Goal: Task Accomplishment & Management: Manage account settings

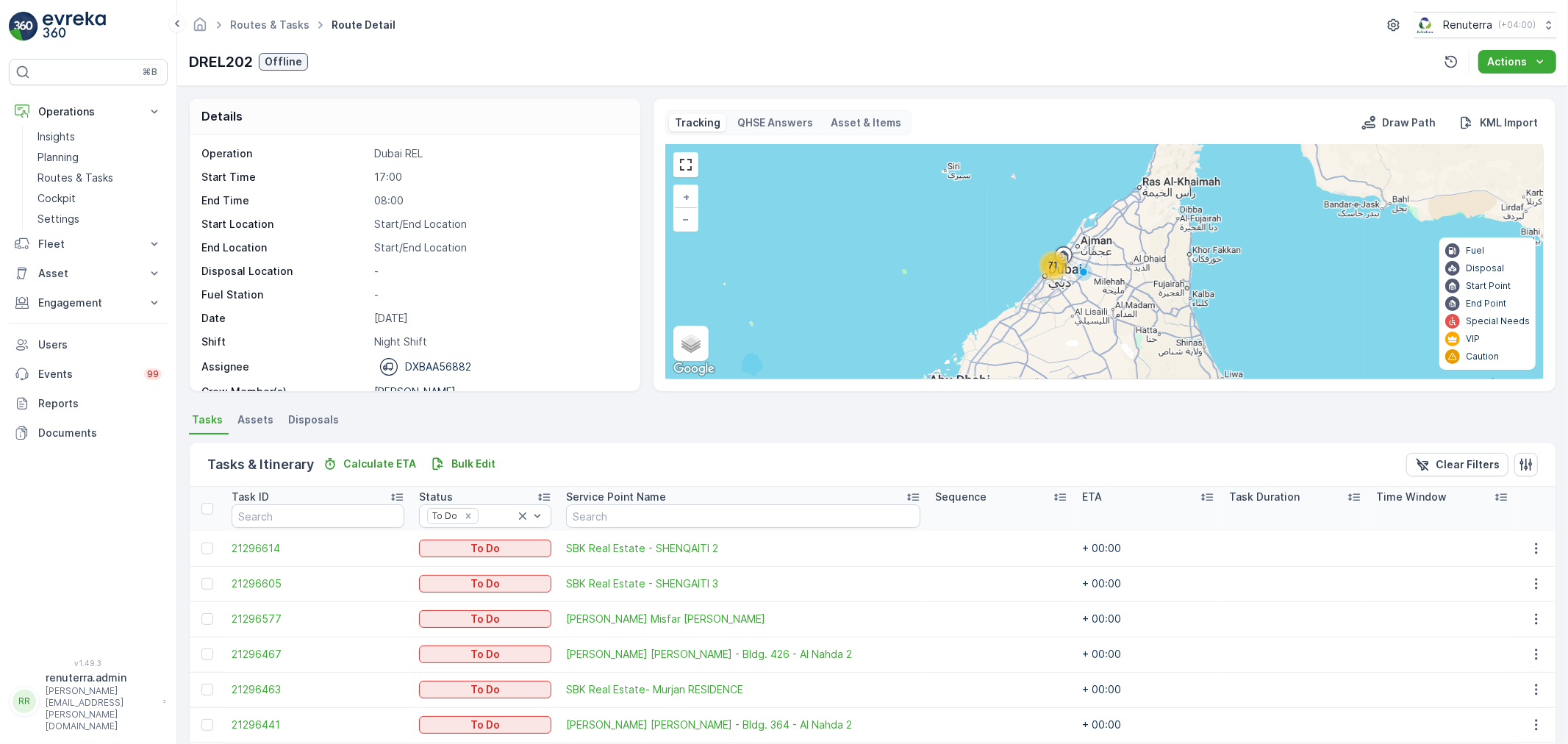
scroll to position [237, 0]
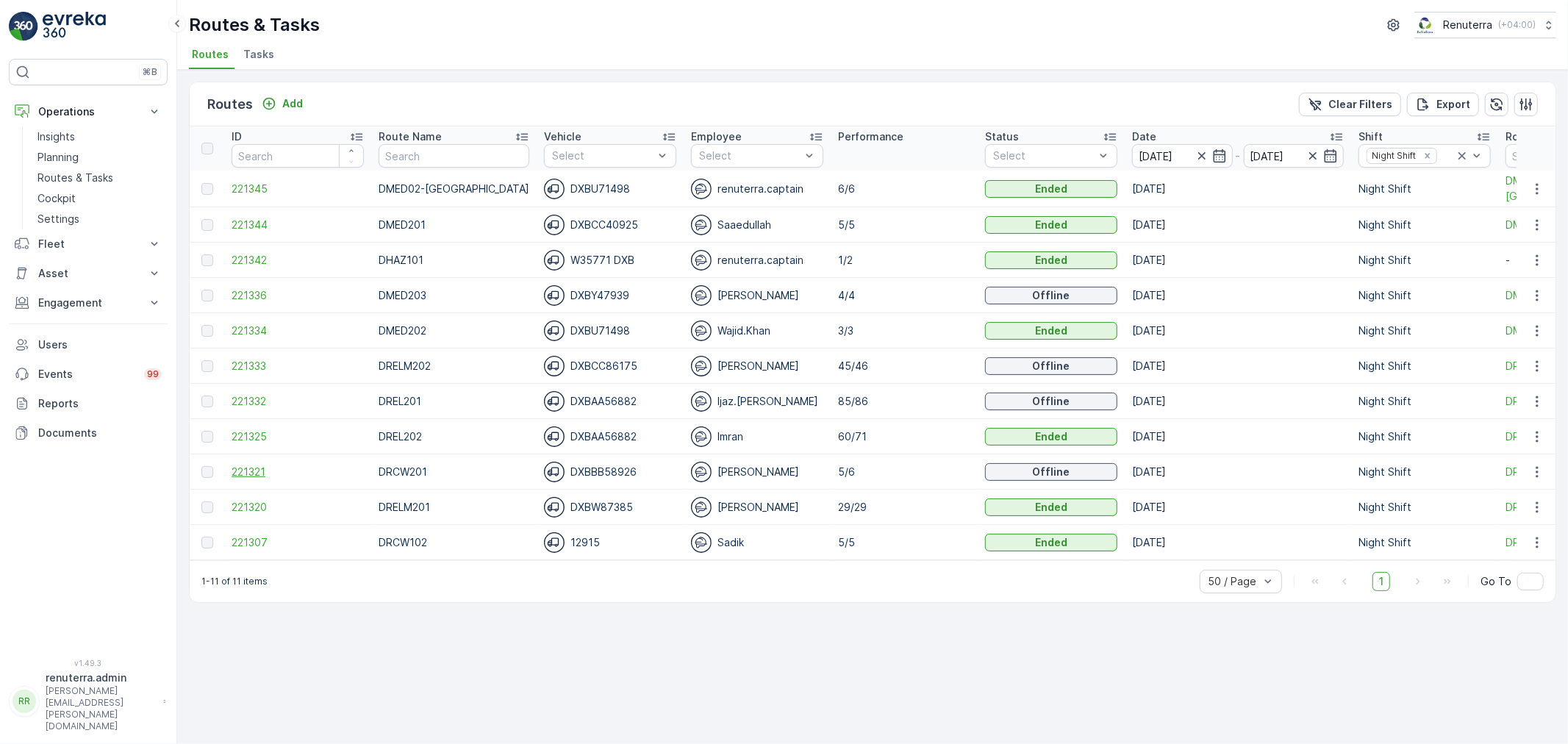
click at [269, 465] on span "221321" at bounding box center [297, 471] width 132 height 15
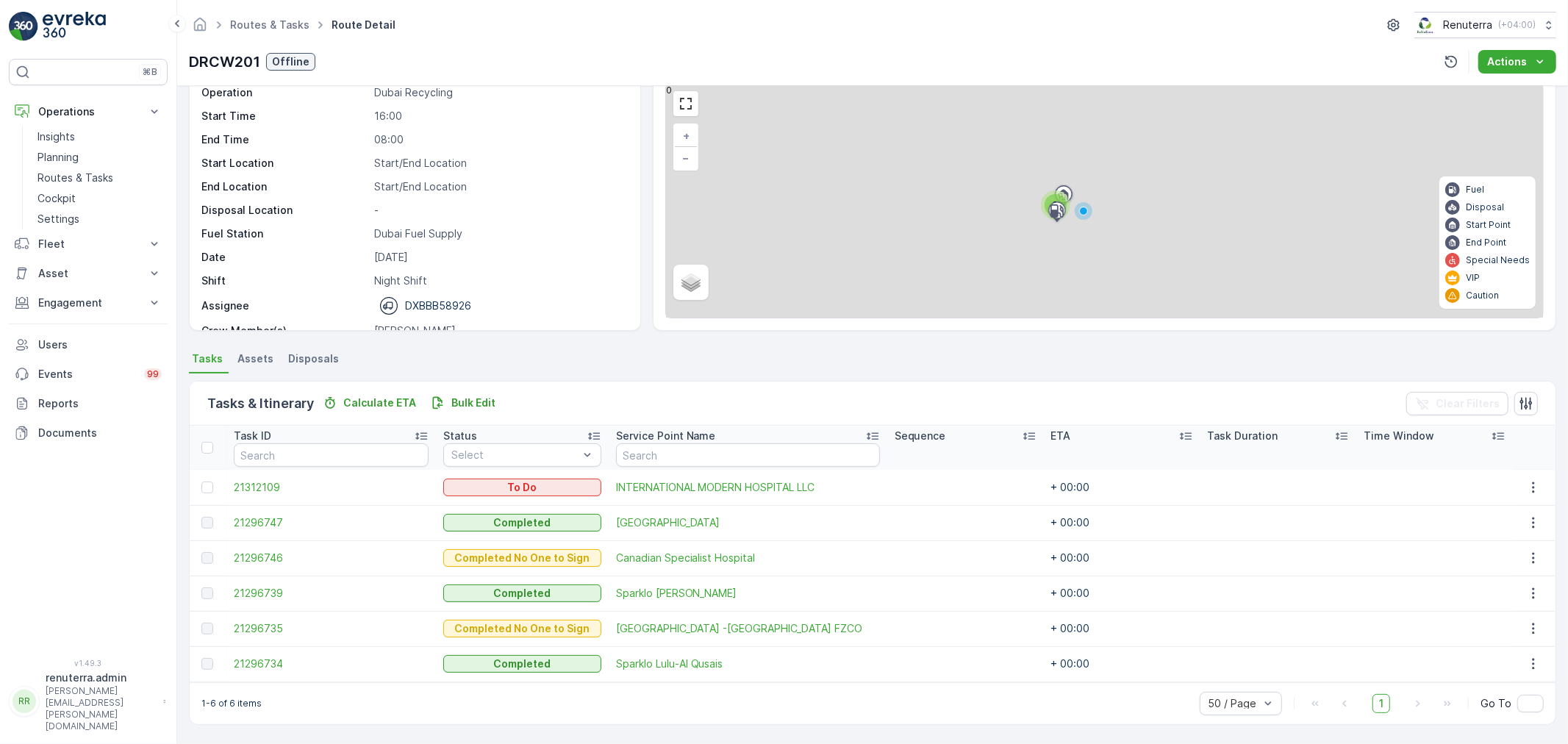
scroll to position [60, 0]
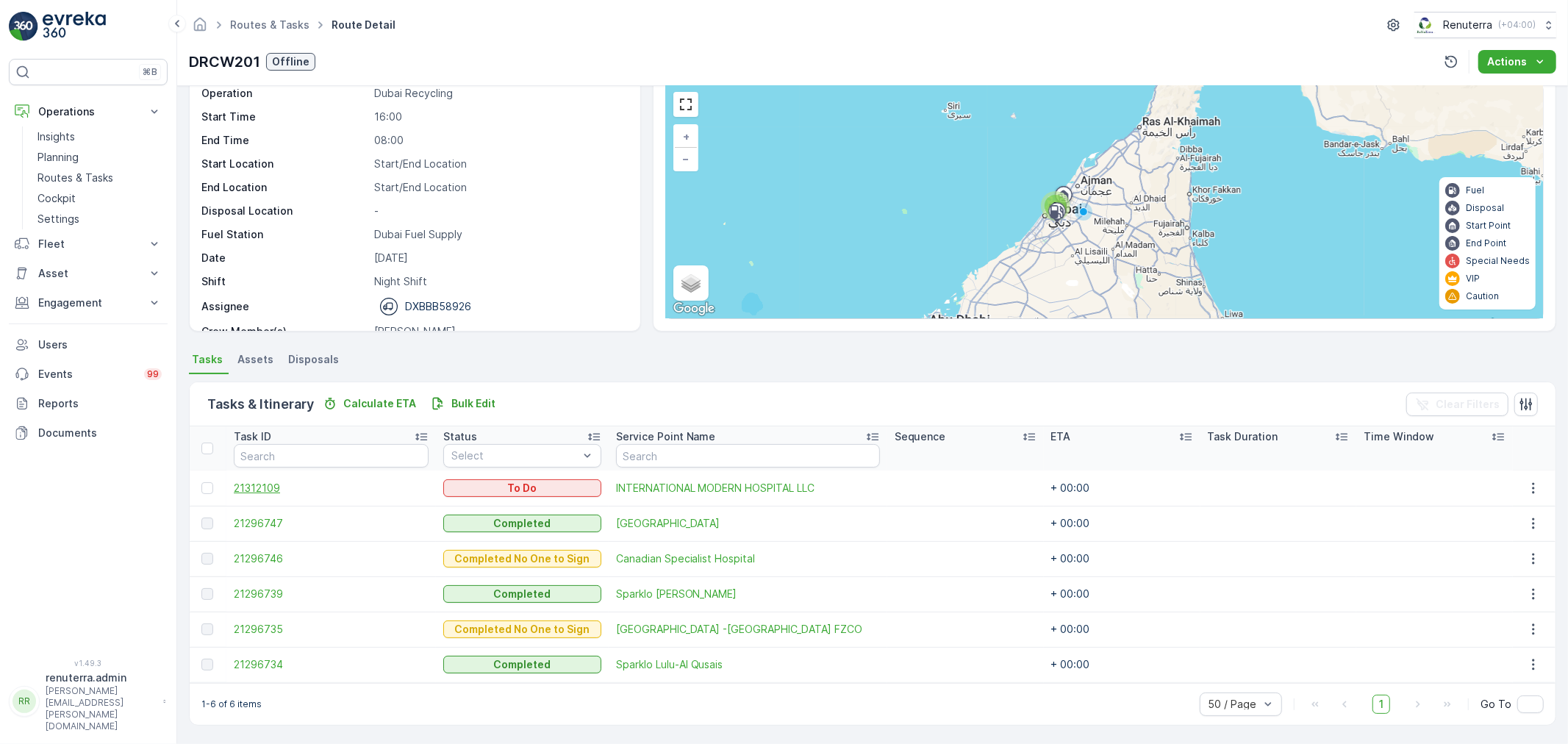
click at [284, 493] on span "21312109" at bounding box center [331, 488] width 195 height 15
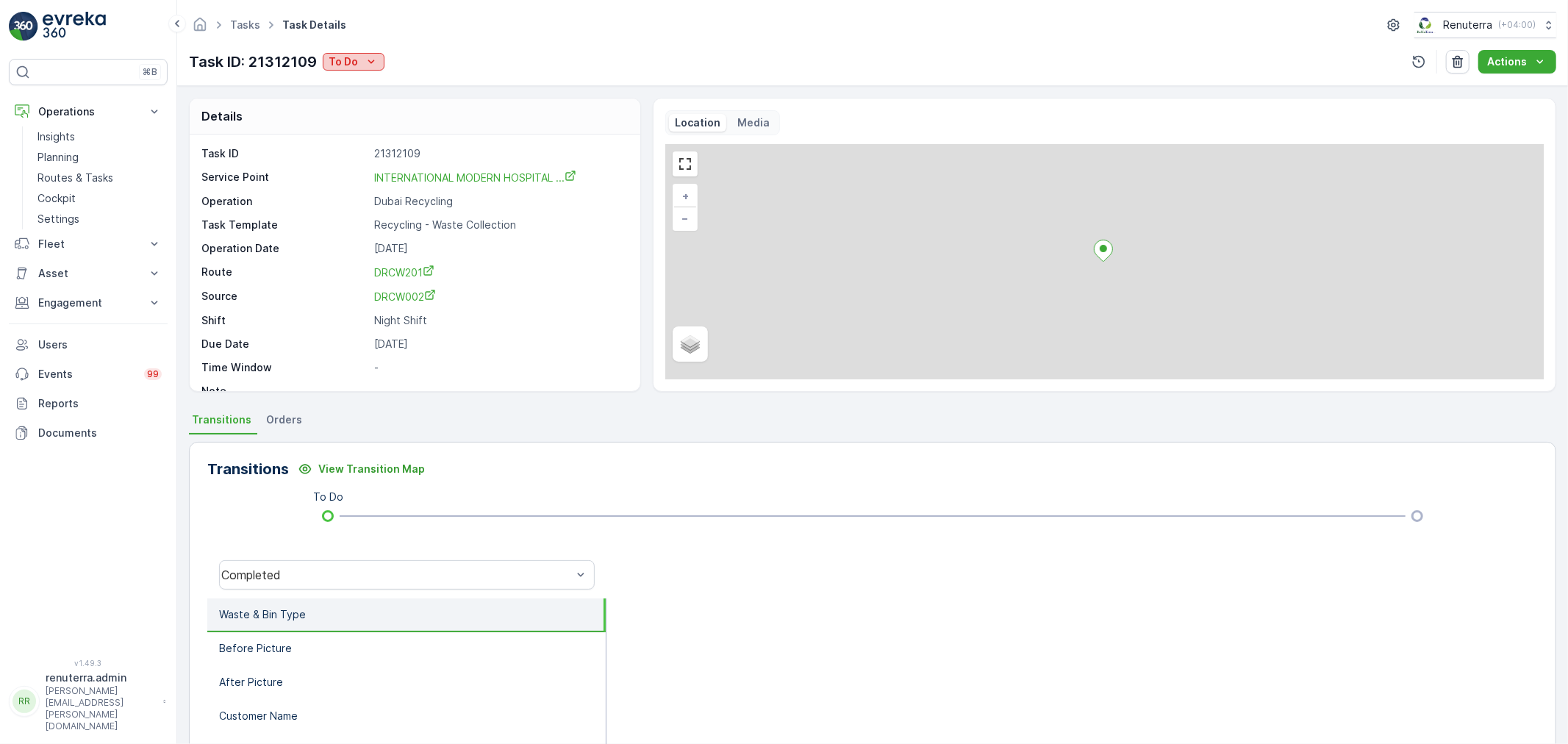
click at [368, 53] on button "To Do" at bounding box center [354, 62] width 62 height 18
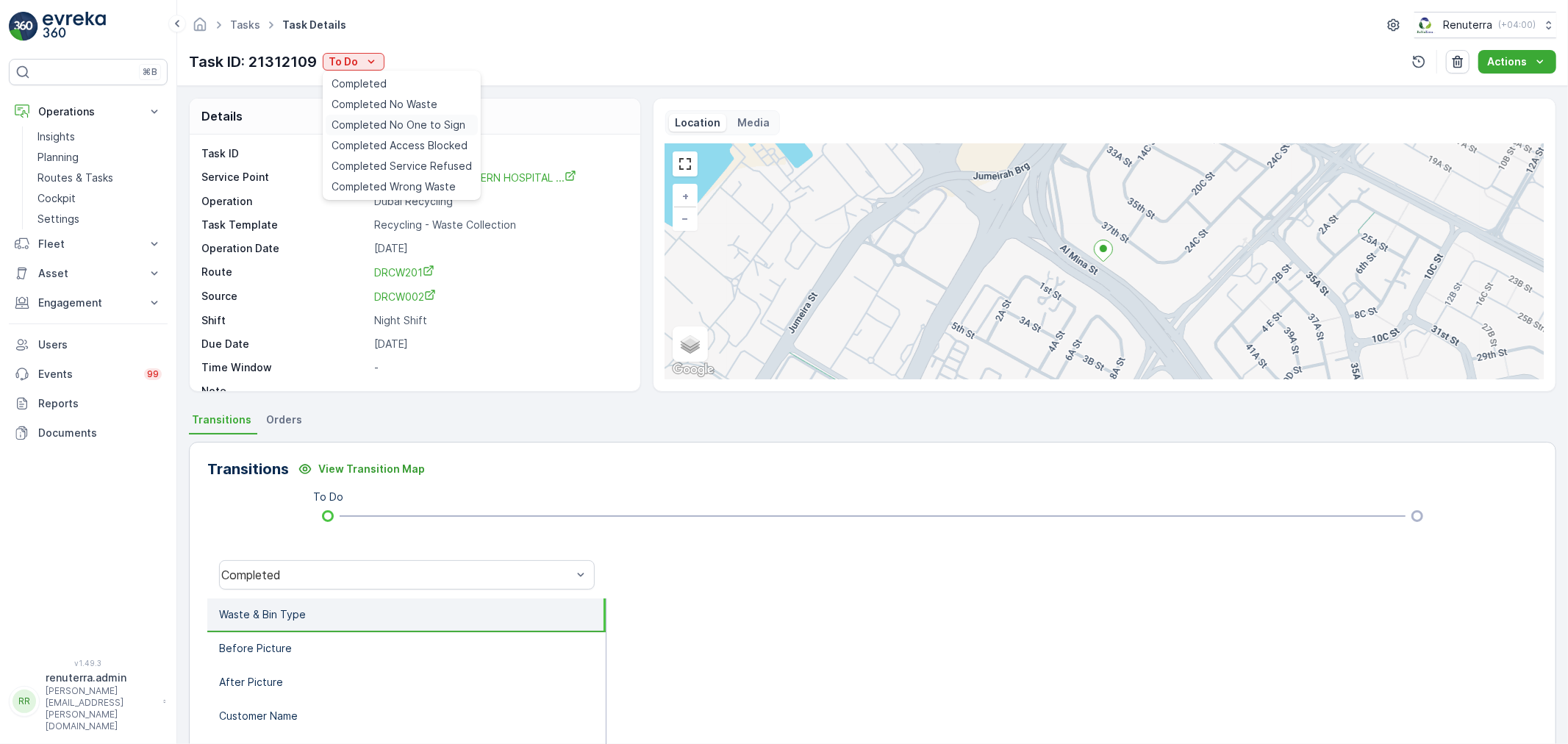
click at [370, 127] on span "Completed No One to Sign" at bounding box center [398, 124] width 133 height 15
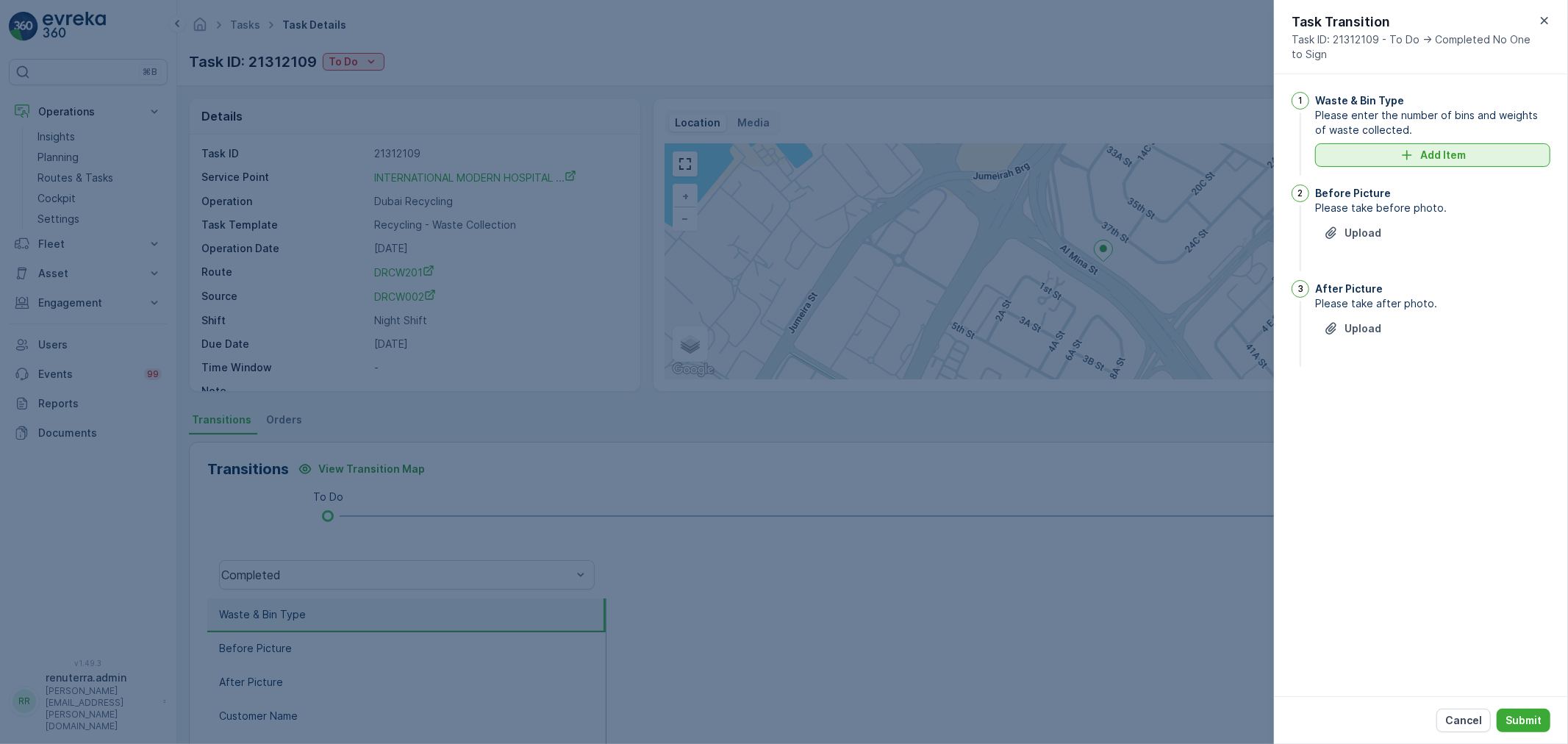
click at [1431, 150] on p "Add Item" at bounding box center [1444, 155] width 45 height 15
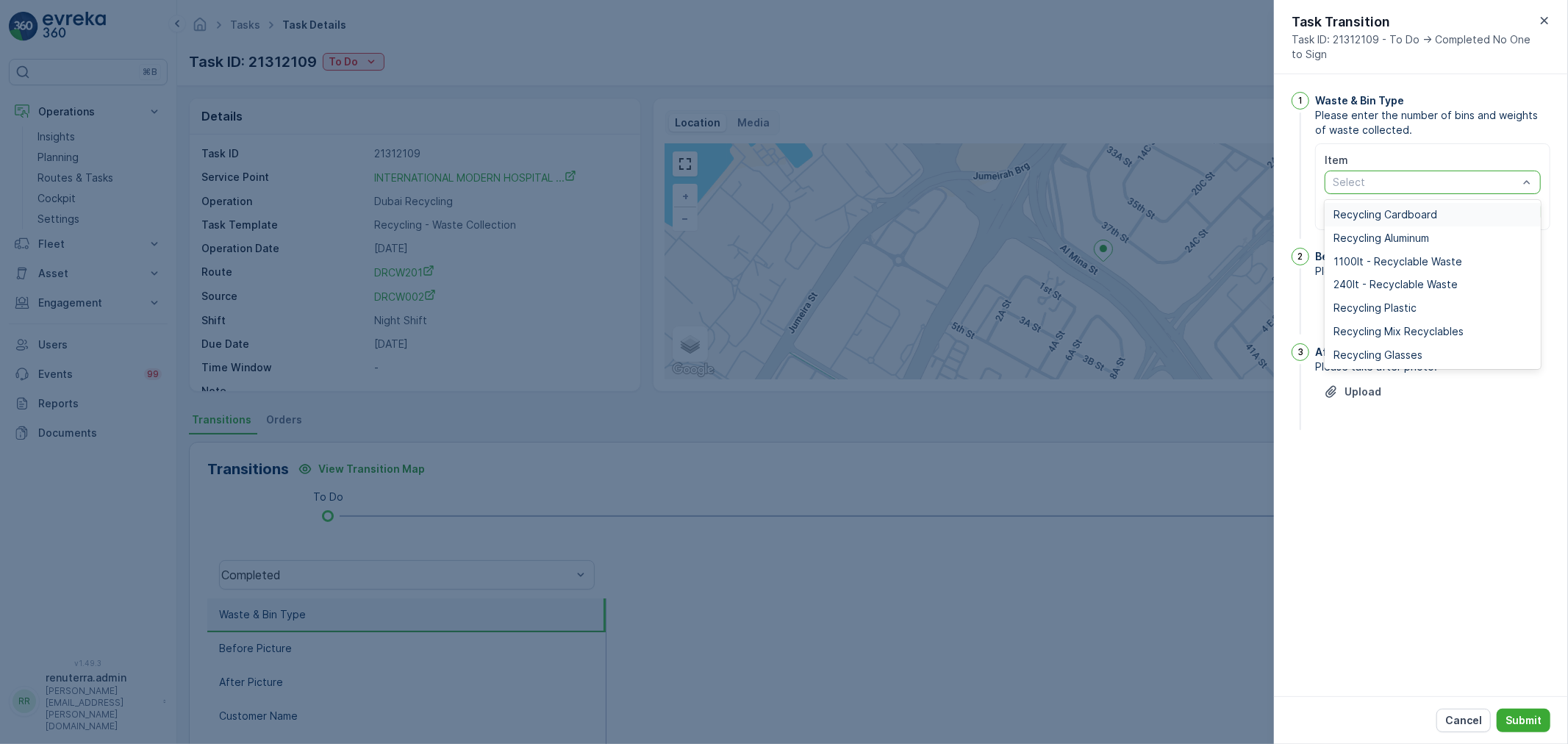
click at [1407, 208] on span "Recycling Cardboard" at bounding box center [1385, 214] width 104 height 12
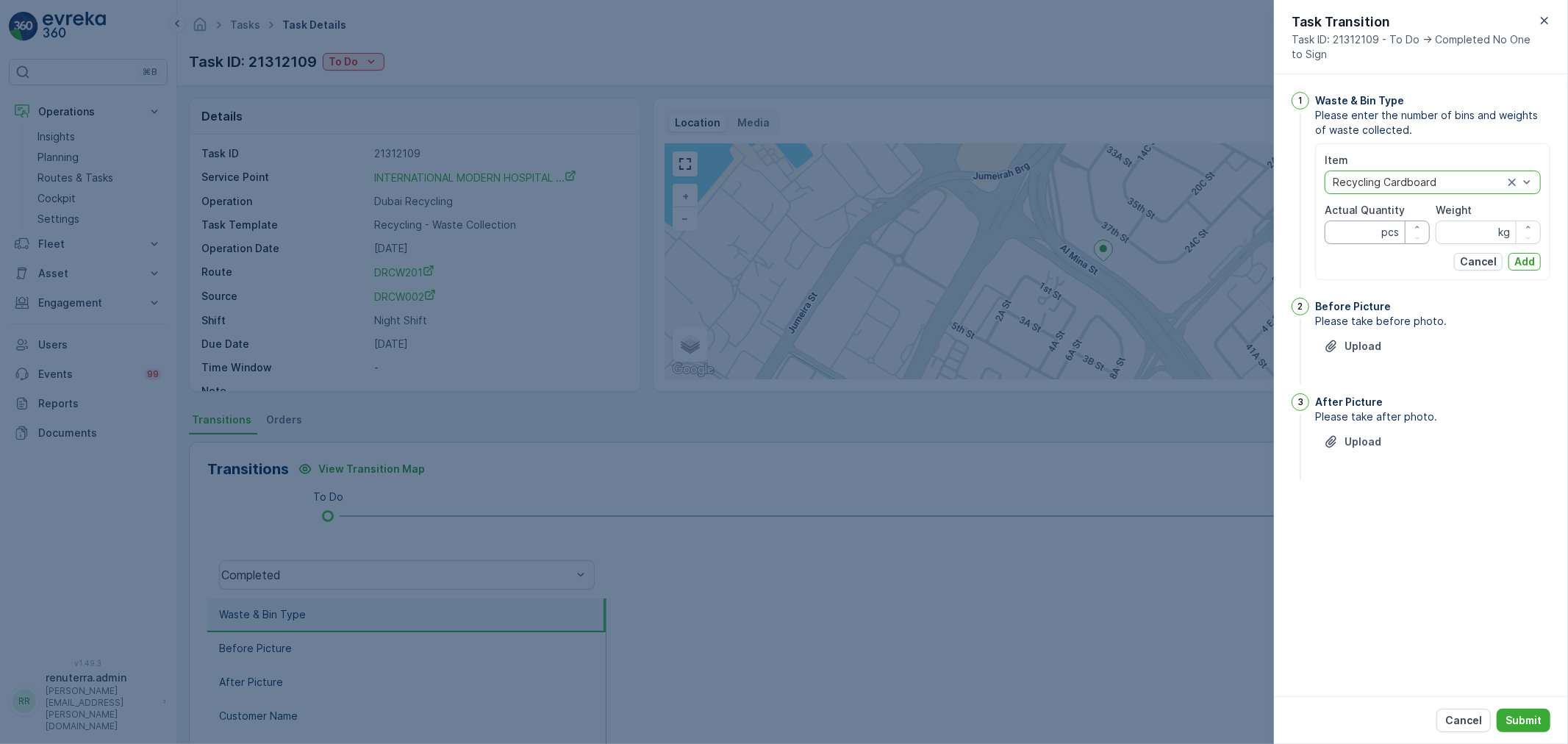
click at [1368, 240] on Quantity "Actual Quantity" at bounding box center [1377, 232] width 105 height 24
type Quantity "12"
click at [1470, 225] on input "Weight" at bounding box center [1488, 232] width 105 height 24
type input "110"
click at [1526, 257] on p "Add" at bounding box center [1525, 261] width 21 height 15
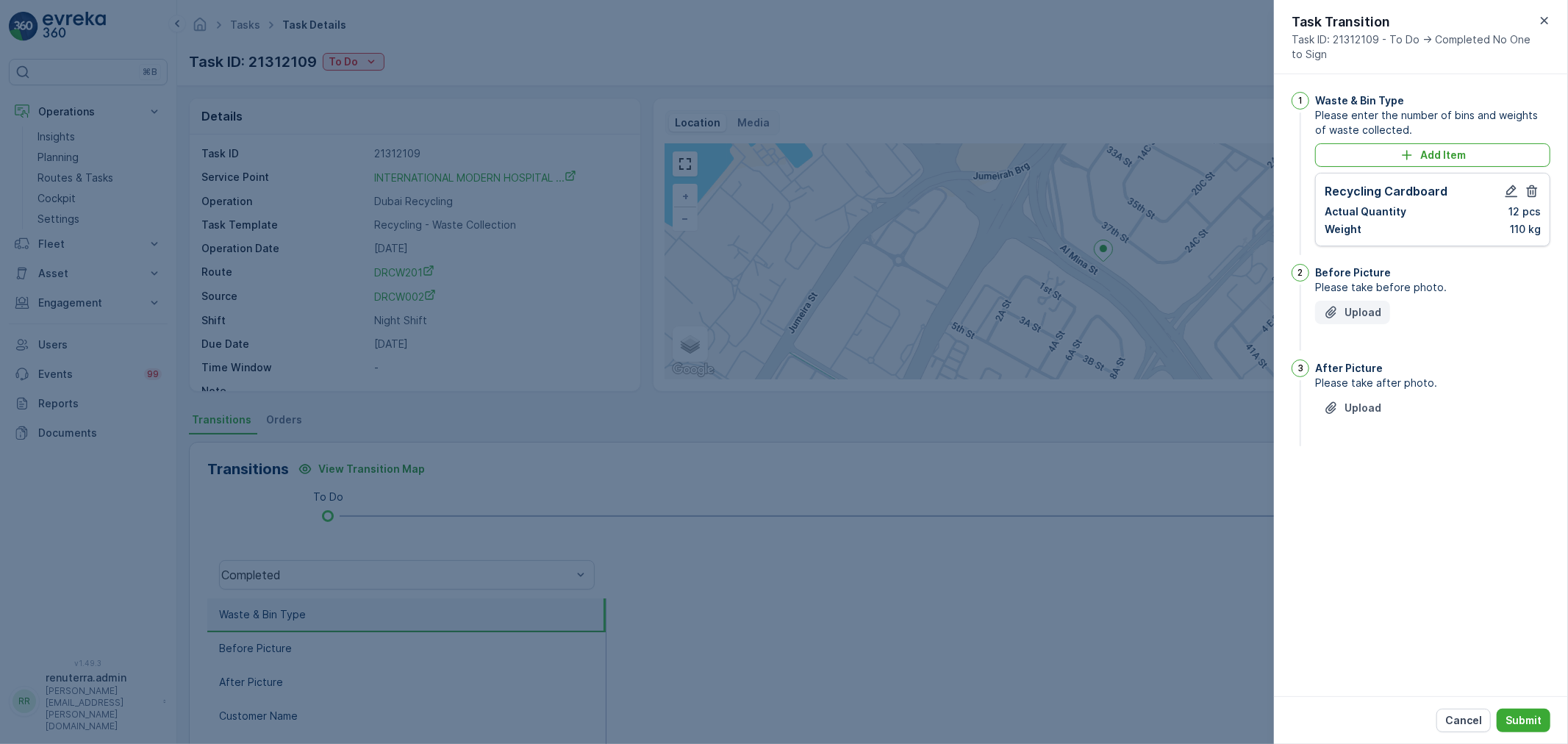
click at [1365, 318] on p "Upload" at bounding box center [1362, 312] width 37 height 15
click at [1359, 311] on p "Upload" at bounding box center [1362, 312] width 37 height 15
click at [1362, 476] on p "Upload" at bounding box center [1362, 481] width 37 height 15
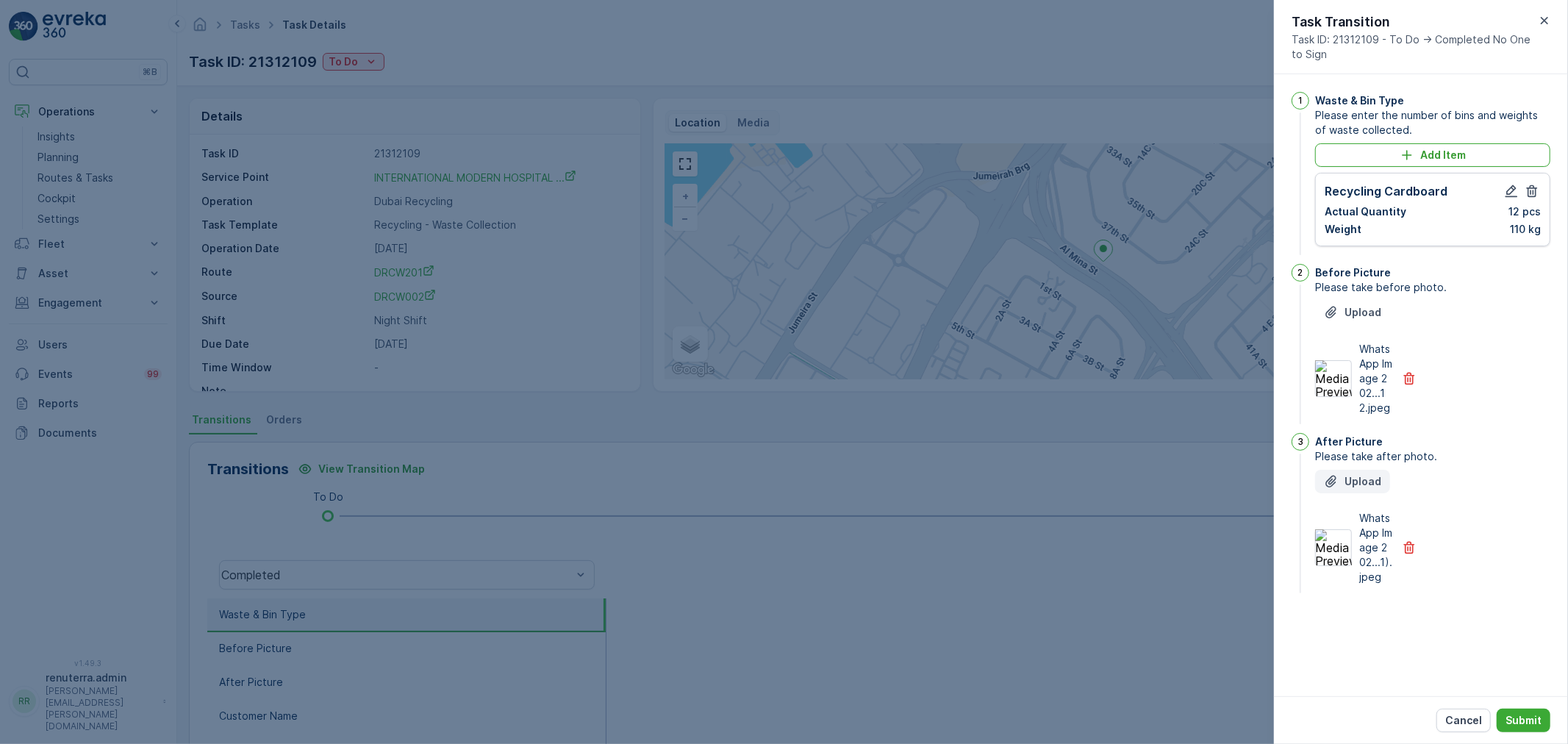
click at [1368, 478] on p "Upload" at bounding box center [1362, 481] width 37 height 15
click at [1455, 542] on img at bounding box center [1458, 547] width 37 height 37
click at [1539, 714] on p "Submit" at bounding box center [1524, 720] width 36 height 15
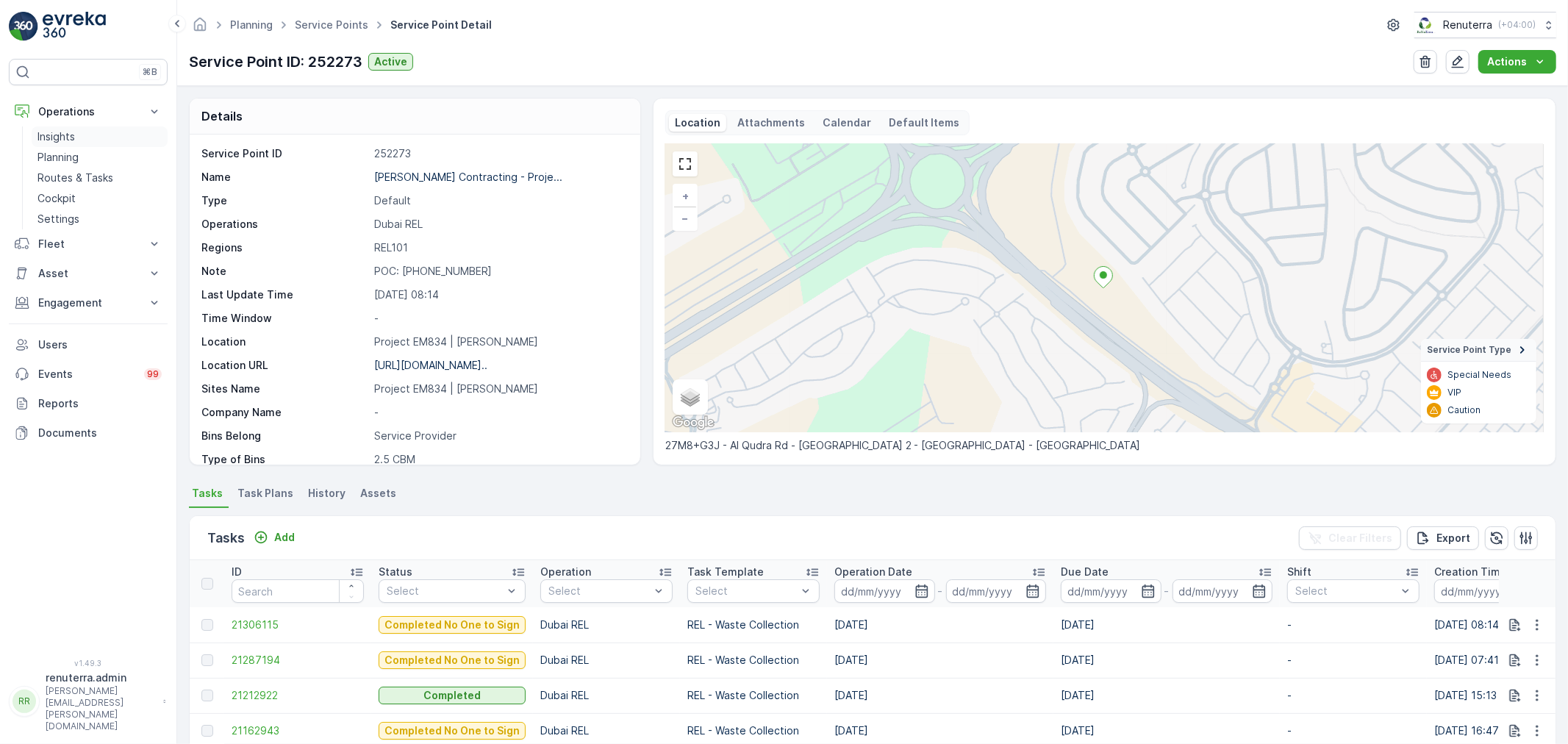
scroll to position [180, 0]
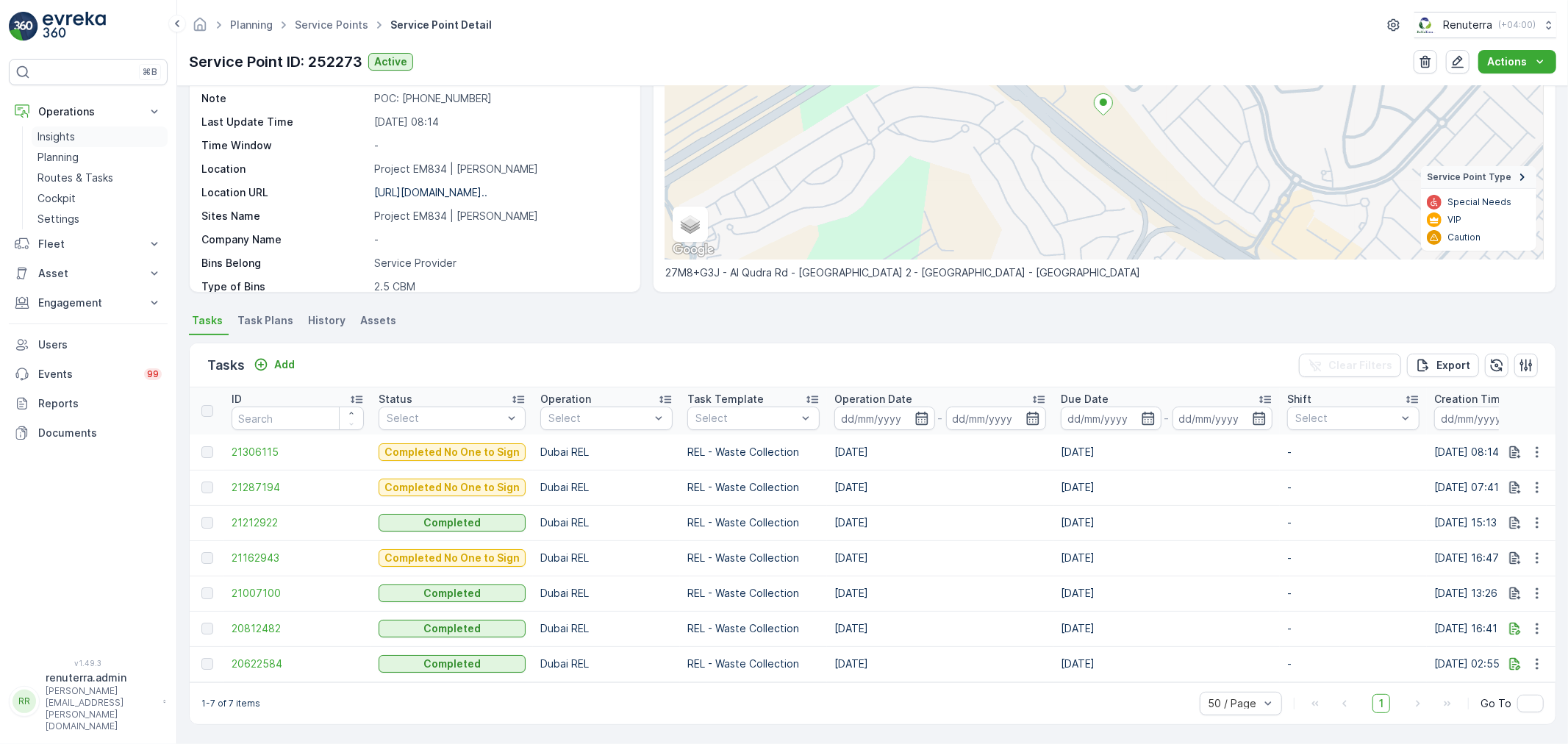
click at [91, 137] on link "Insights" at bounding box center [100, 136] width 136 height 21
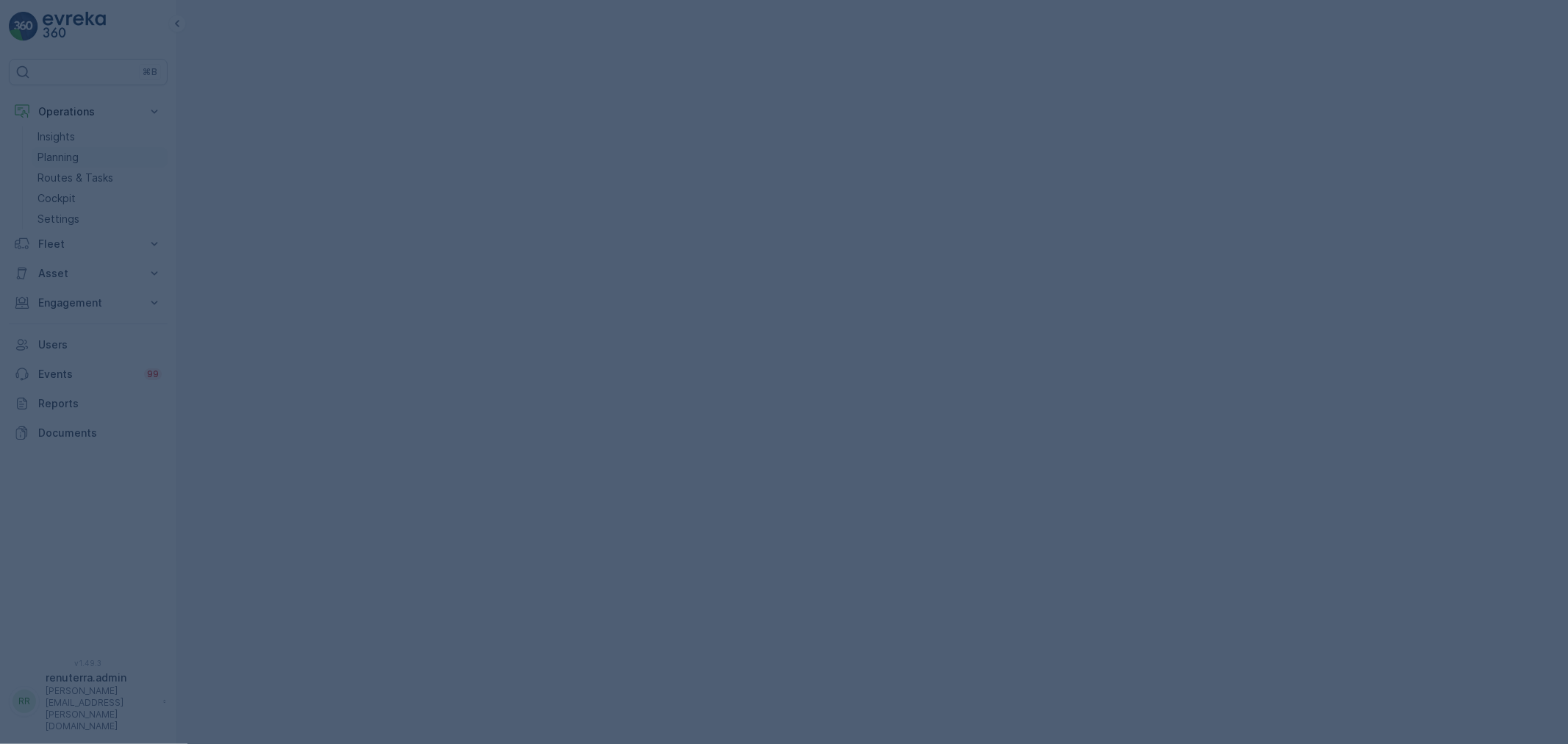
drag, startPoint x: 91, startPoint y: 137, endPoint x: 91, endPoint y: 151, distance: 14.0
click at [91, 151] on link "Planning" at bounding box center [100, 157] width 136 height 21
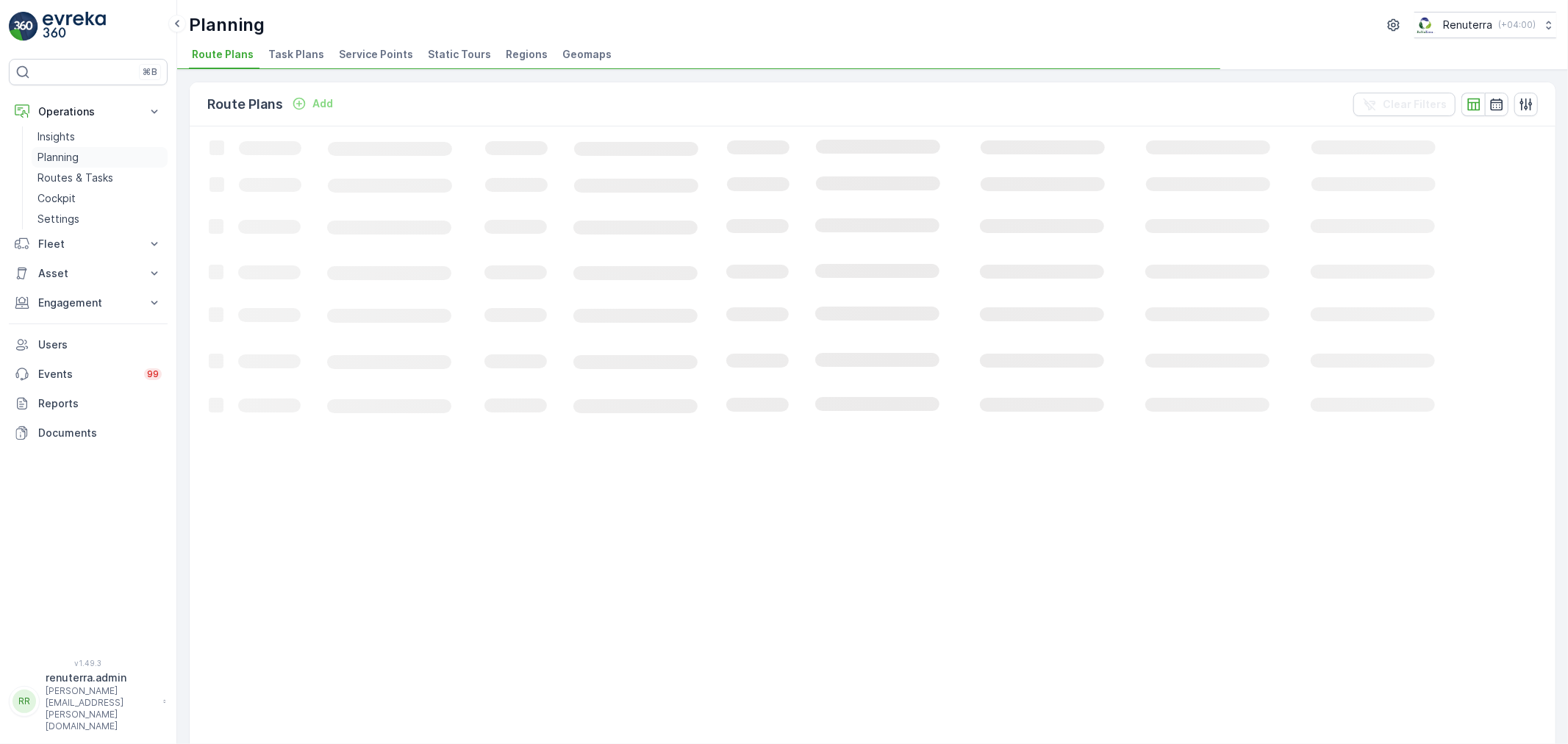
click at [90, 152] on link "Planning" at bounding box center [100, 157] width 136 height 21
click at [369, 51] on span "Service Points" at bounding box center [375, 54] width 74 height 15
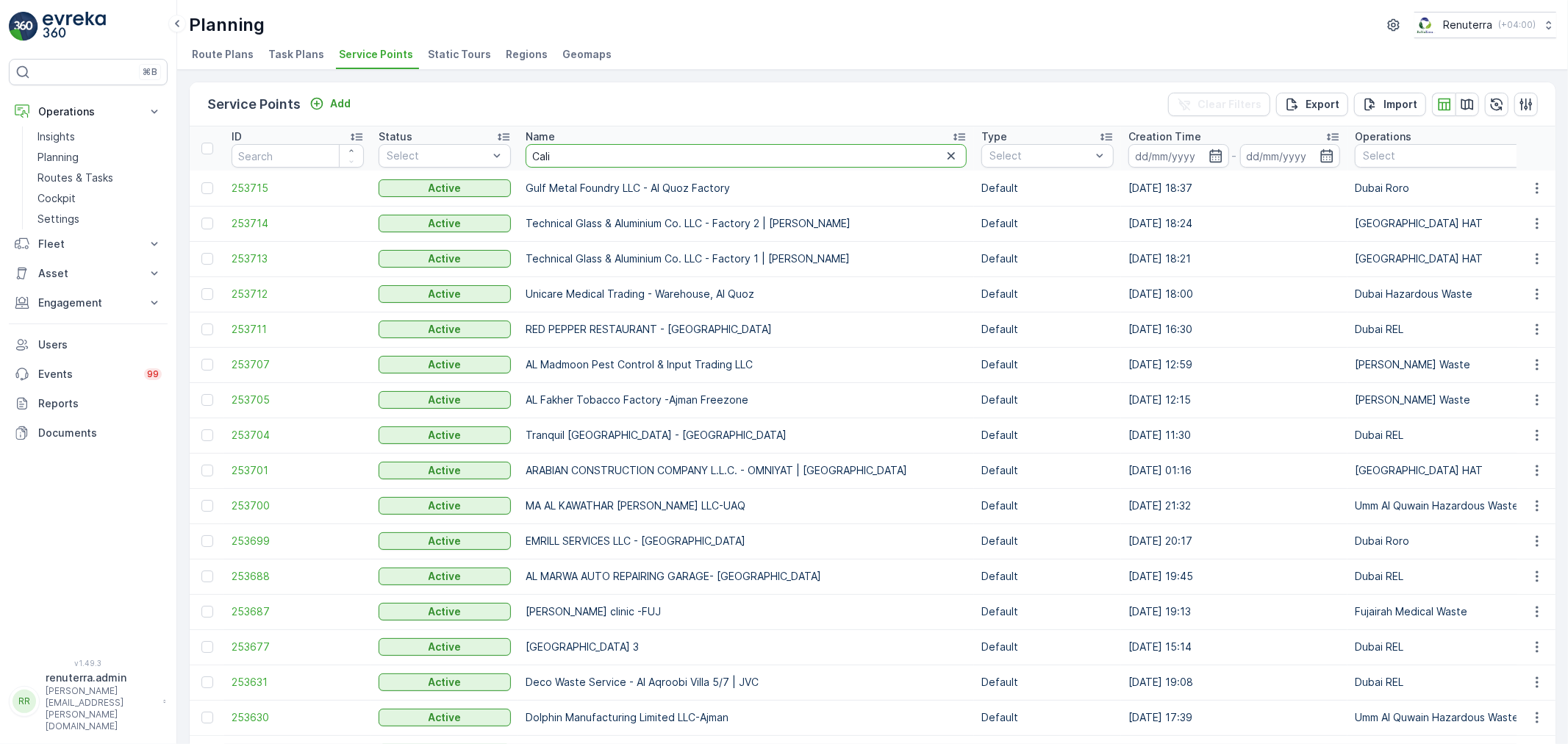
type input "Calic"
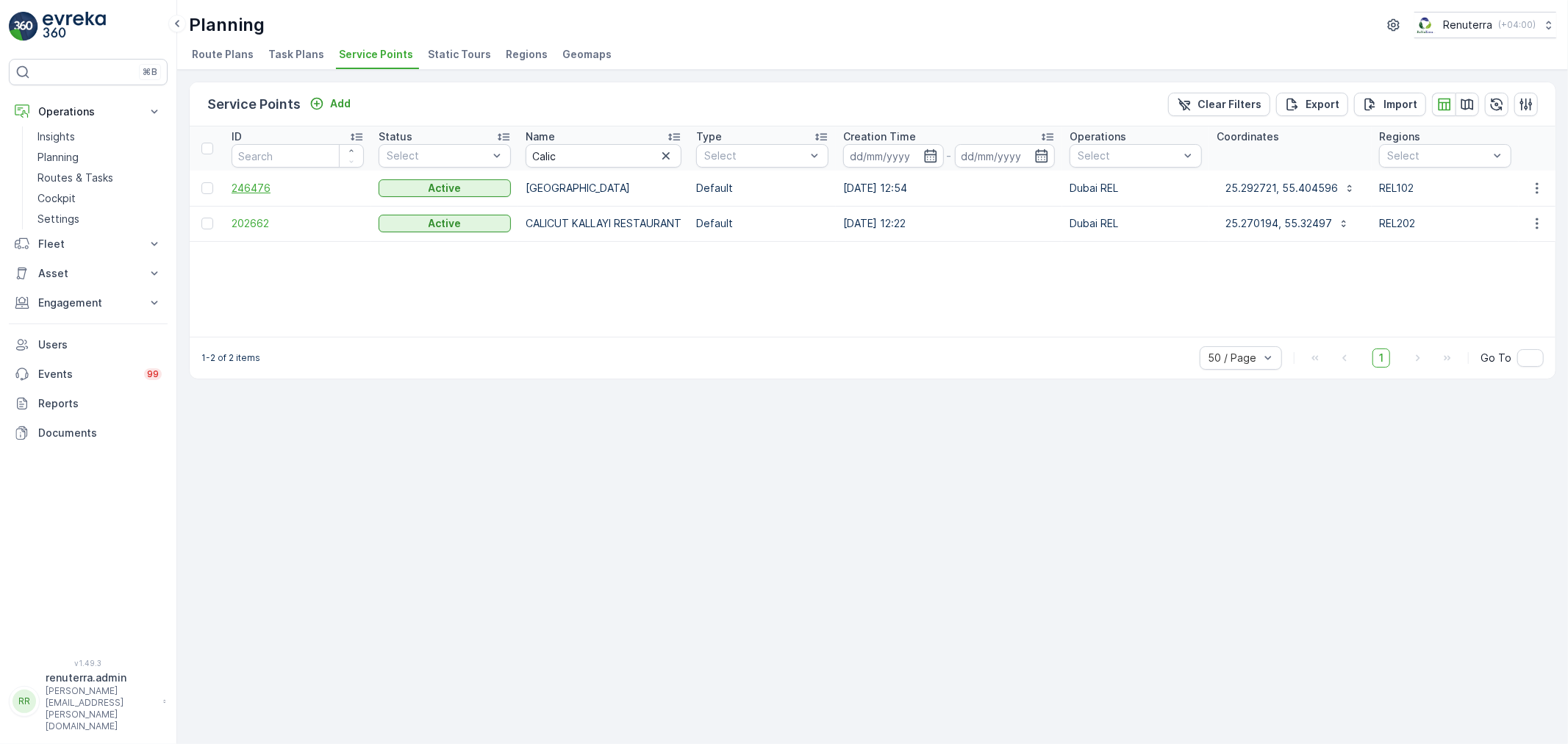
click at [255, 187] on span "246476" at bounding box center [297, 188] width 132 height 15
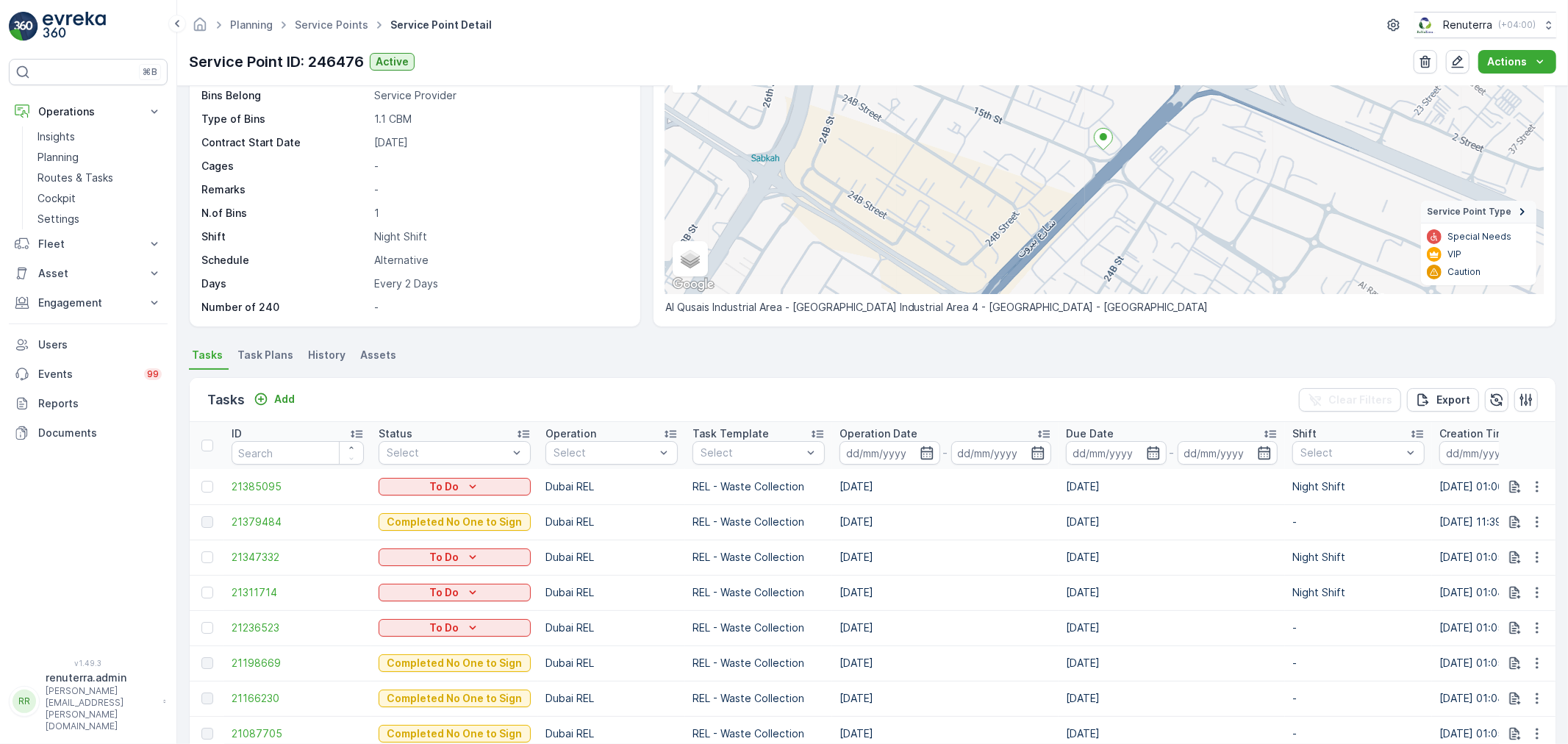
scroll to position [245, 0]
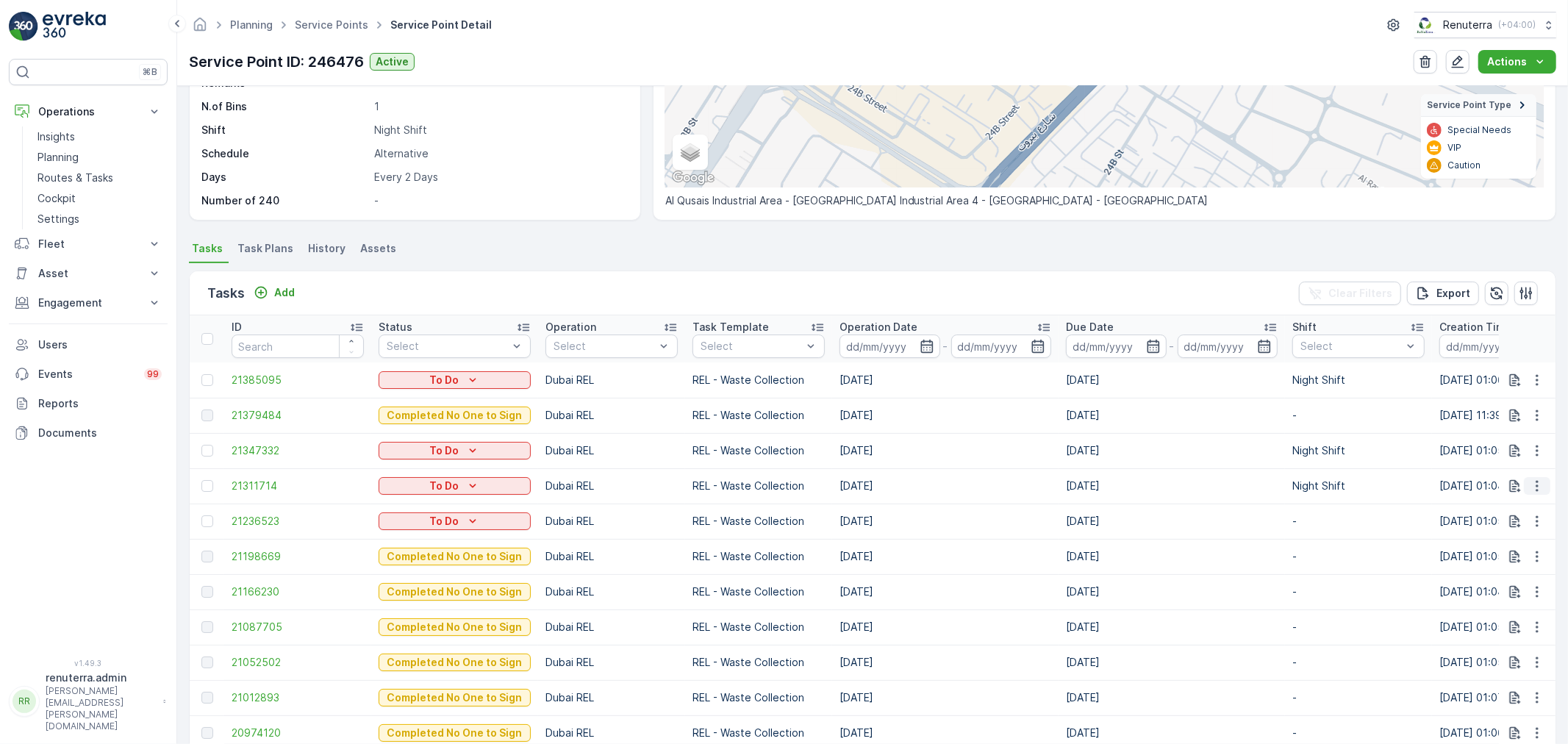
click at [1533, 484] on icon "button" at bounding box center [1537, 485] width 15 height 15
click at [1525, 545] on span "Change Route" at bounding box center [1500, 548] width 71 height 15
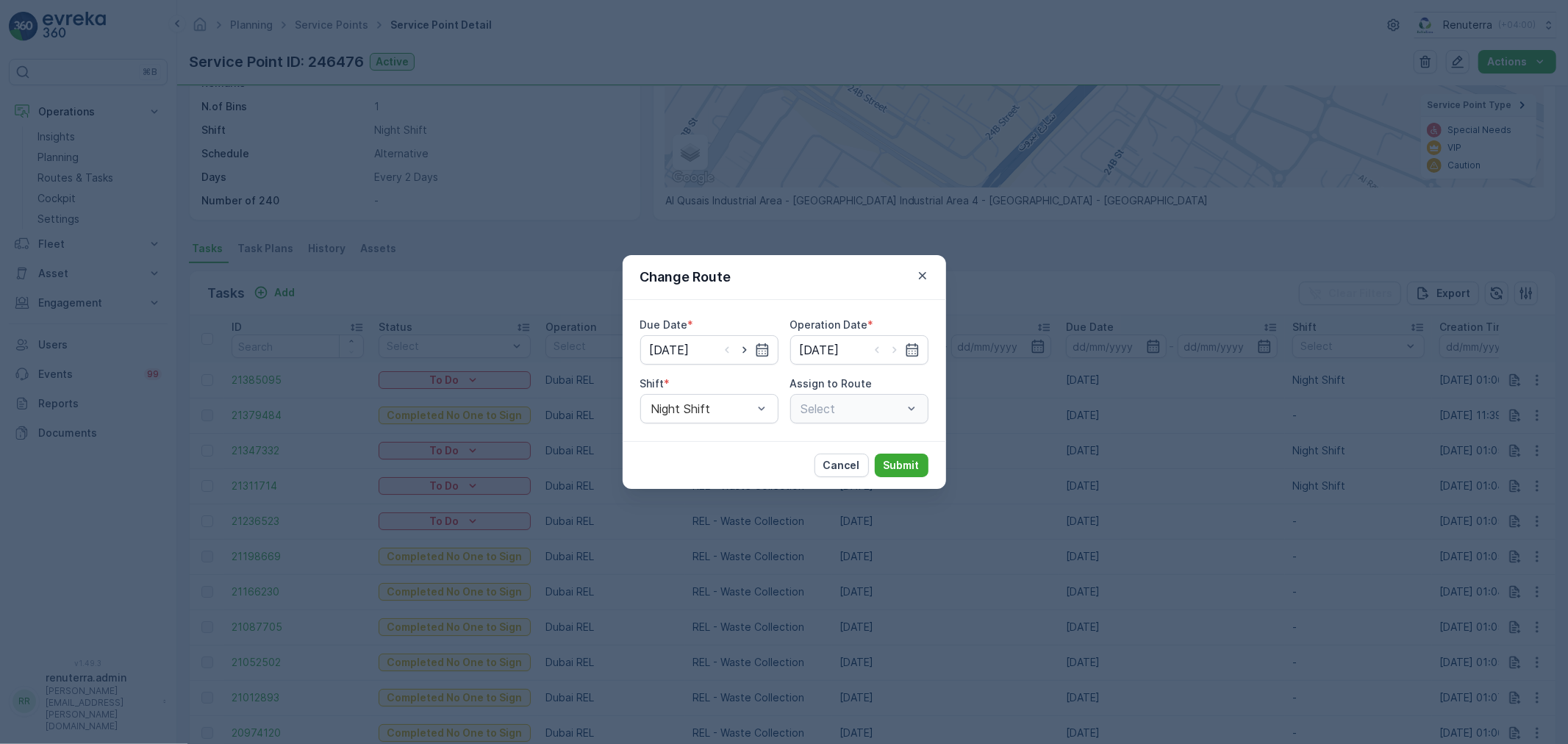
type input "05.09.2025"
click at [920, 284] on button "button" at bounding box center [923, 276] width 18 height 18
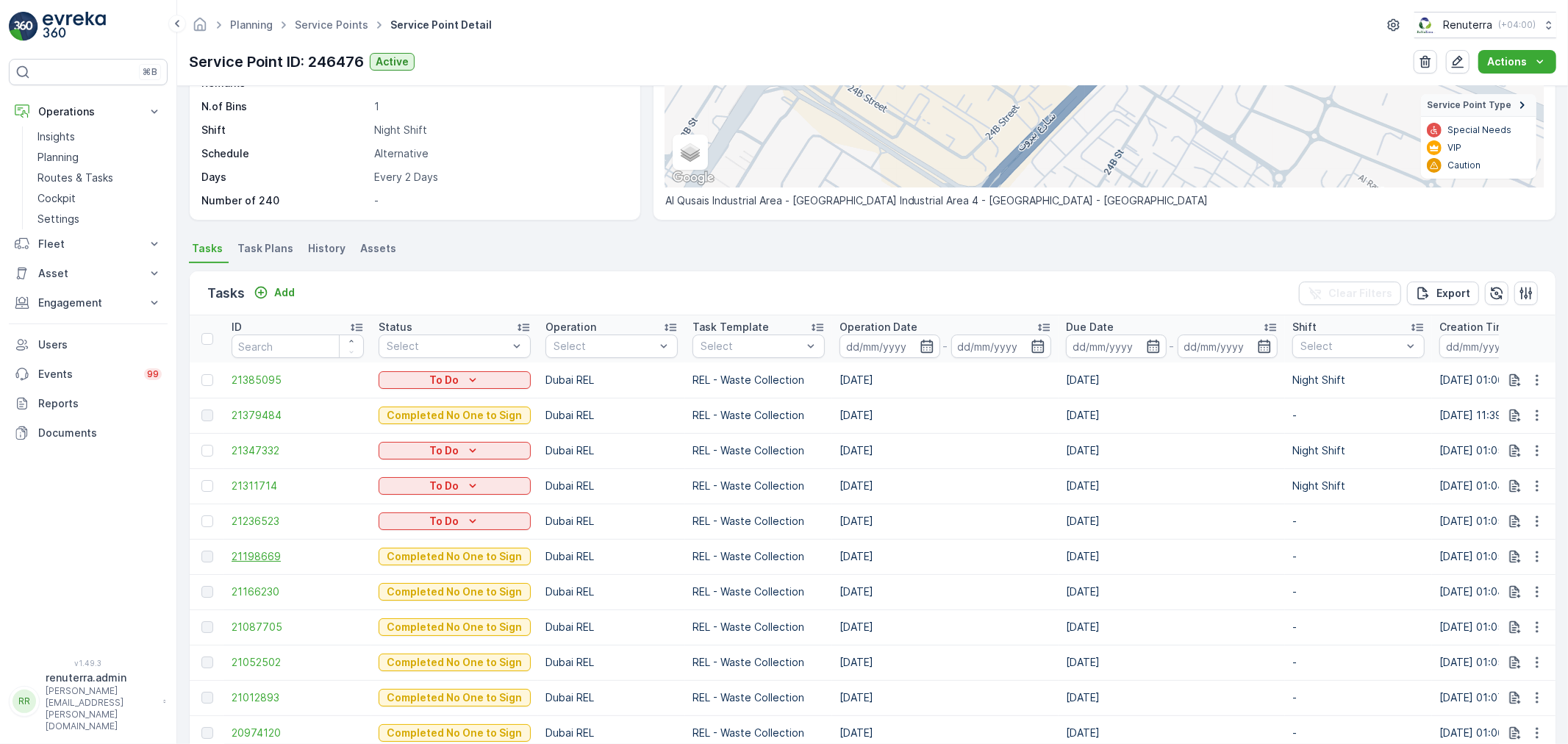
click at [266, 556] on span "21198669" at bounding box center [297, 556] width 132 height 15
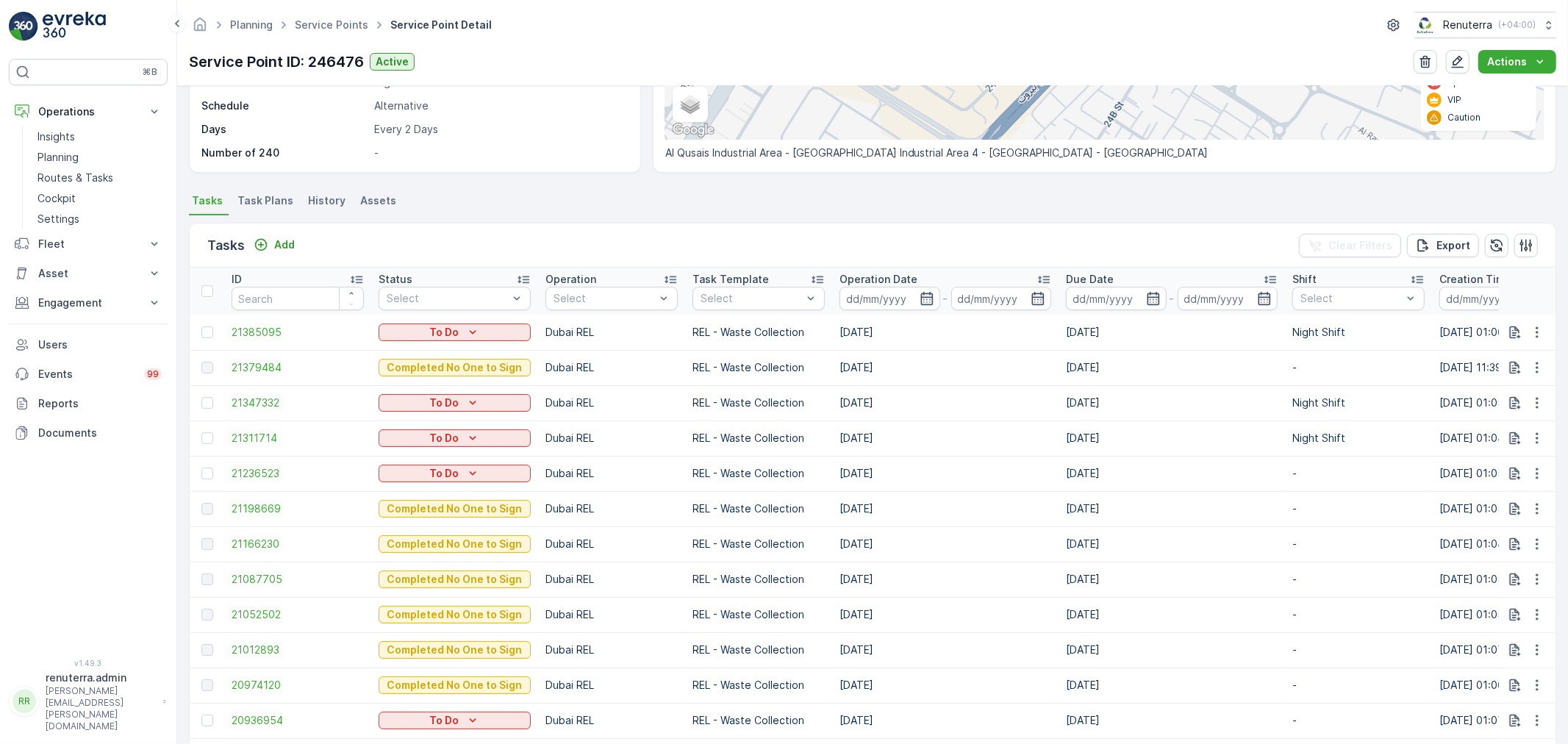
scroll to position [326, 0]
